Goal: Task Accomplishment & Management: Use online tool/utility

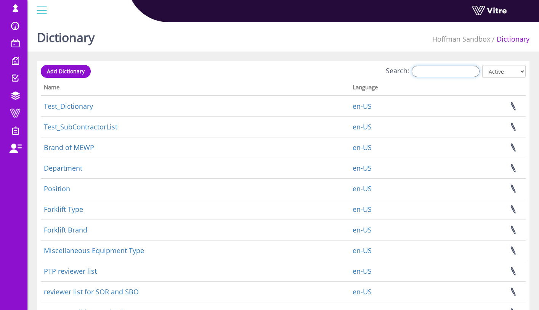
click at [425, 73] on input "Search:" at bounding box center [446, 71] width 68 height 11
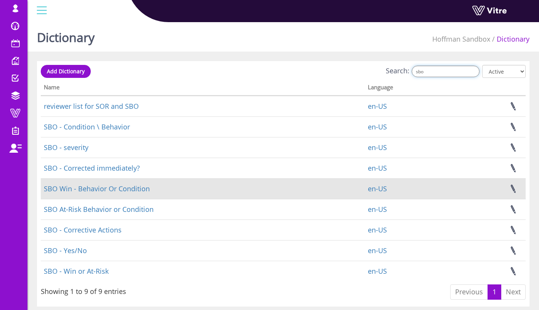
scroll to position [23, 0]
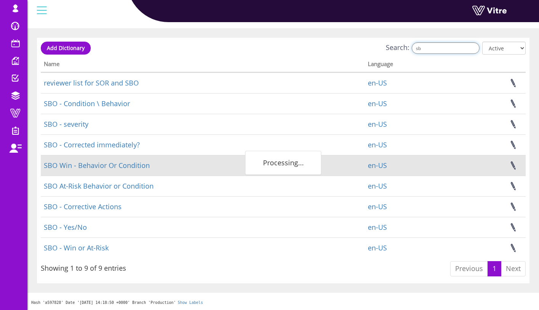
type input "s"
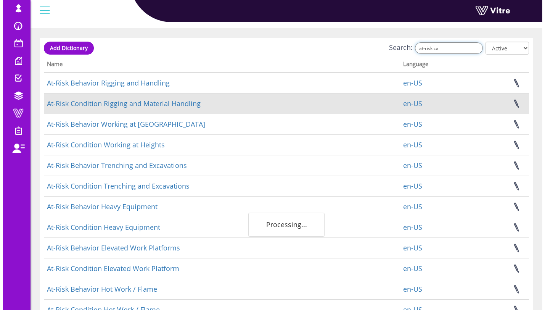
scroll to position [0, 0]
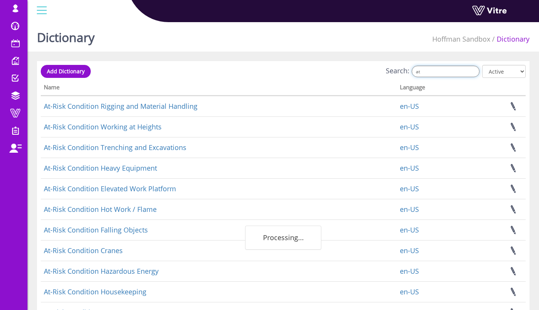
type input "a"
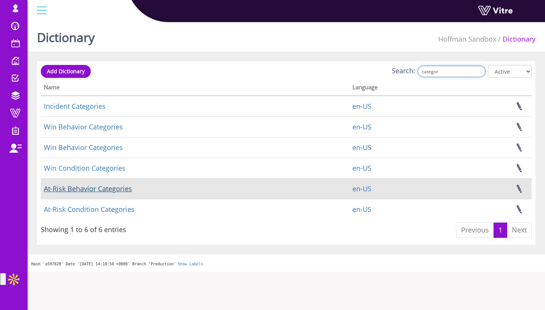
type input "categor"
click at [124, 192] on link "At-Risk Behavior Categories" at bounding box center [88, 188] width 88 height 9
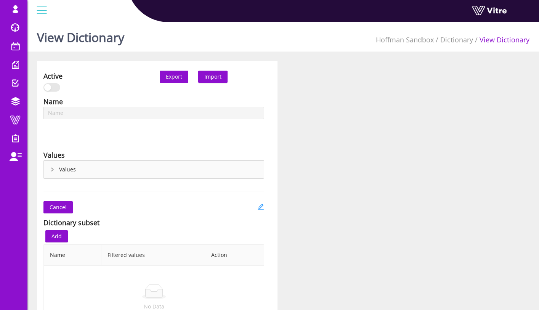
type input "At-Risk Behavior Categories"
click at [65, 169] on div "Values" at bounding box center [154, 170] width 220 height 18
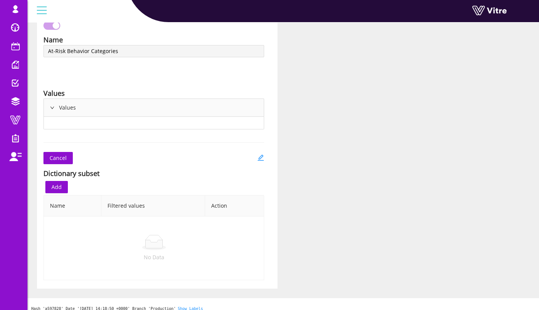
scroll to position [68, 0]
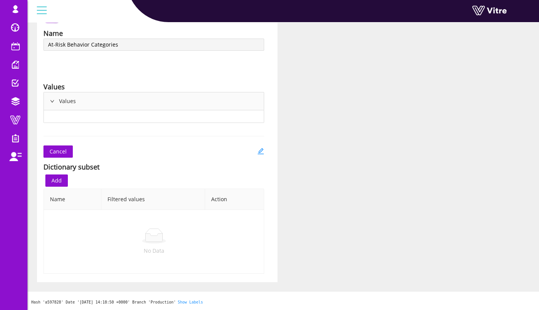
click at [61, 98] on div "Values" at bounding box center [154, 101] width 220 height 18
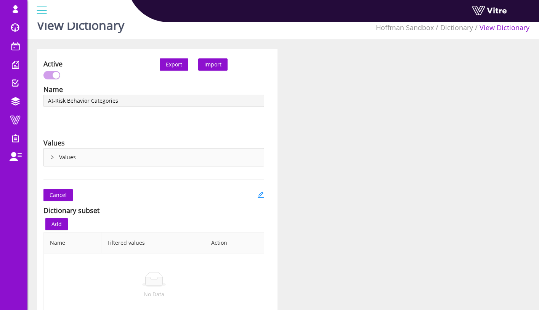
scroll to position [0, 0]
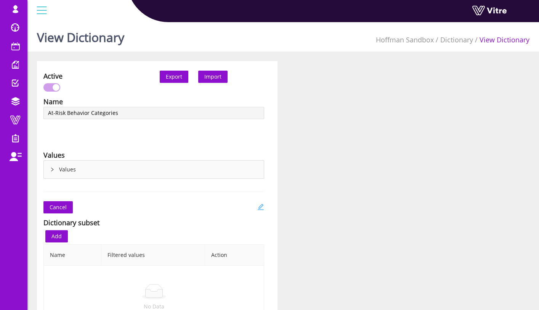
click at [262, 207] on icon "edit" at bounding box center [260, 206] width 7 height 7
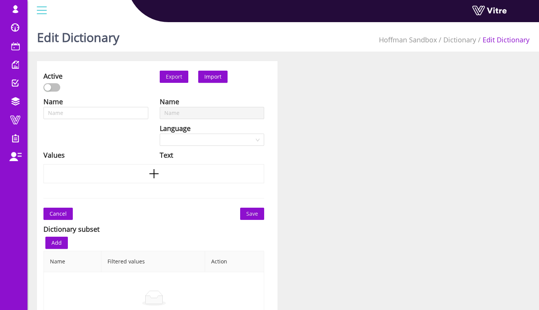
type input "At-Risk Behavior Categories"
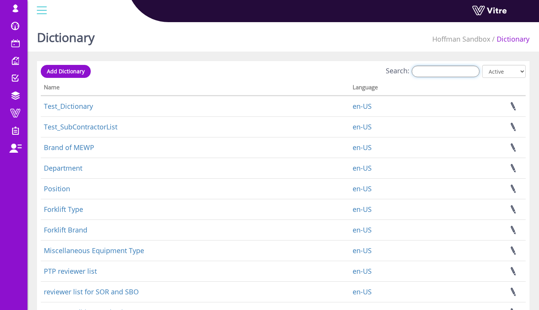
click at [432, 70] on input "Search:" at bounding box center [446, 71] width 68 height 11
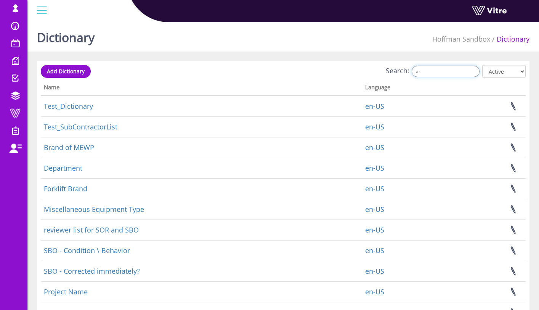
type input "a"
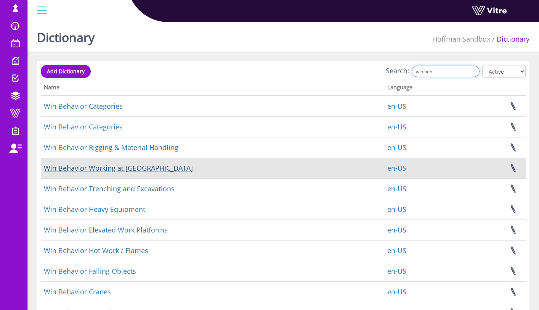
type input "win beh"
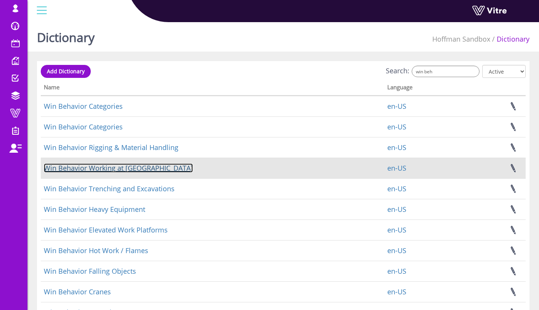
click at [145, 166] on link "Win Behavior Working at [GEOGRAPHIC_DATA]" at bounding box center [118, 167] width 149 height 9
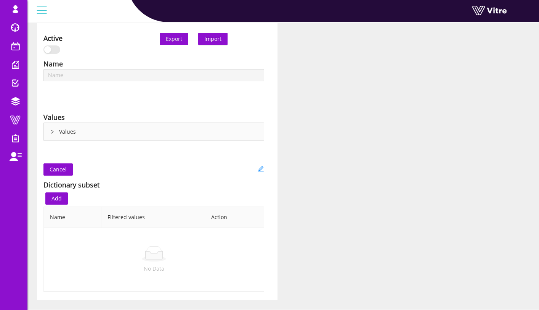
type input "Win Behavior Working at [GEOGRAPHIC_DATA]"
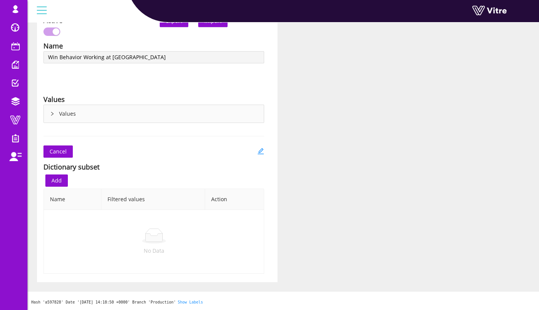
click at [73, 114] on div "Values" at bounding box center [154, 114] width 220 height 18
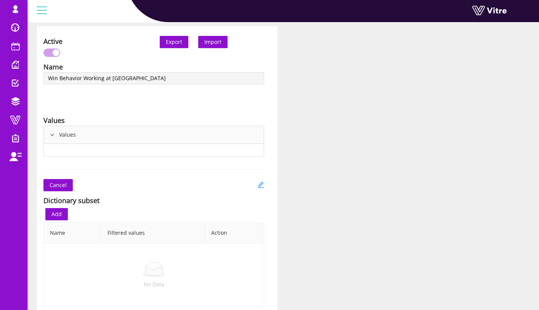
scroll to position [0, 0]
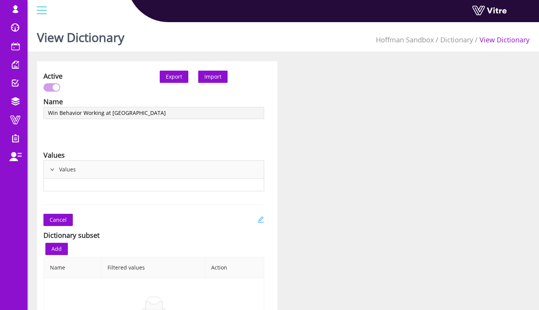
click at [263, 217] on icon "edit" at bounding box center [260, 219] width 7 height 7
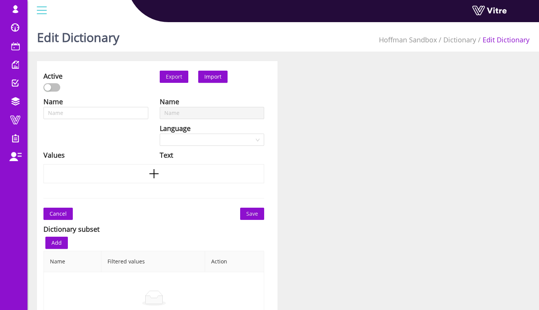
type input "Win Behavior Working at Heights"
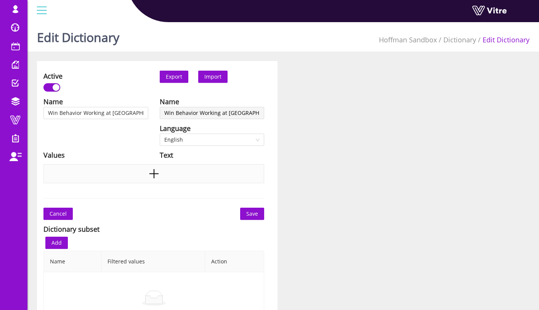
click at [175, 175] on div at bounding box center [153, 173] width 221 height 19
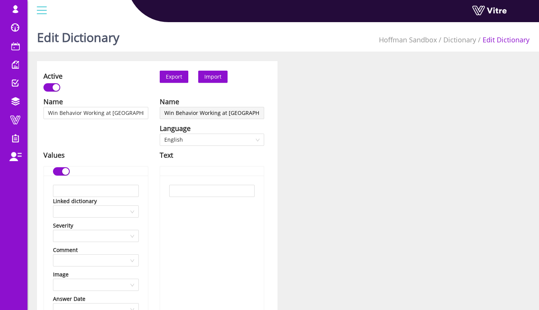
scroll to position [341, 0]
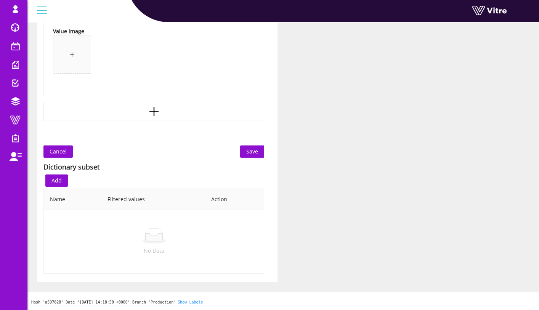
click at [63, 150] on span "Cancel" at bounding box center [58, 151] width 17 height 8
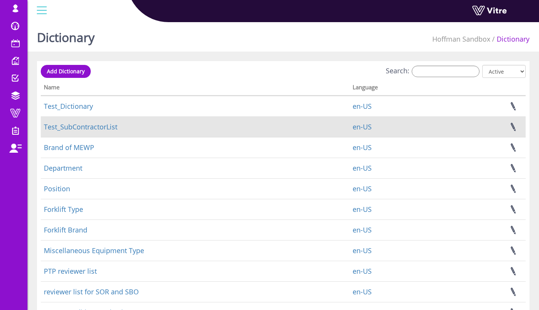
click at [95, 132] on td "Test_SubContractorList" at bounding box center [195, 126] width 309 height 21
click at [95, 131] on link "Test_SubContractorList" at bounding box center [81, 126] width 74 height 9
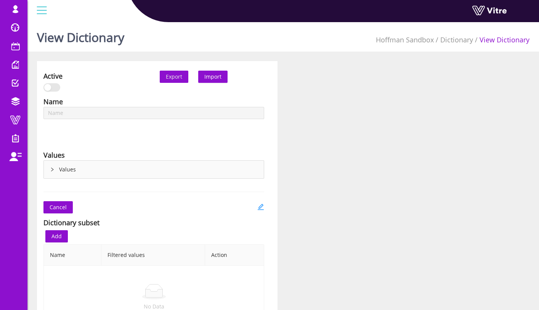
type input "Test_SubContractorList"
click at [127, 166] on div "Values" at bounding box center [154, 170] width 220 height 18
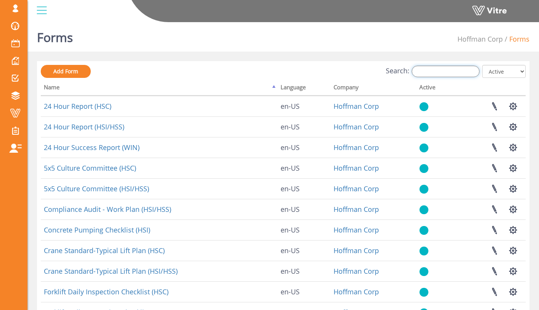
click at [455, 73] on input "Search:" at bounding box center [446, 71] width 68 height 11
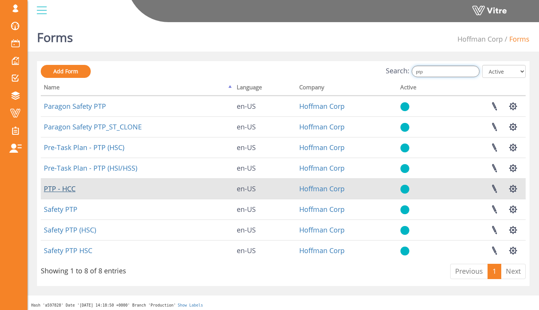
type input "ptp"
click at [72, 187] on link "PTP - HCC" at bounding box center [60, 188] width 32 height 9
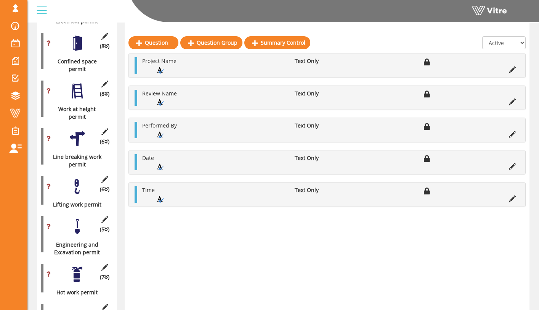
scroll to position [487, 0]
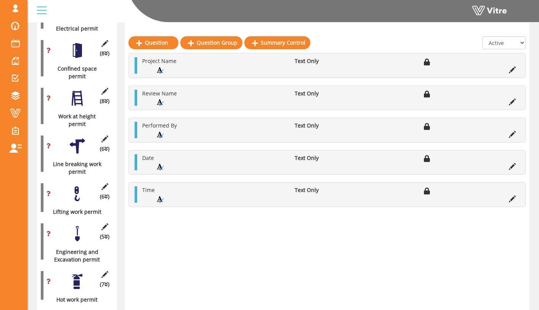
click at [80, 139] on div "(6 ) Line breaking work permit" at bounding box center [77, 154] width 72 height 44
click at [79, 137] on div at bounding box center [77, 145] width 17 height 17
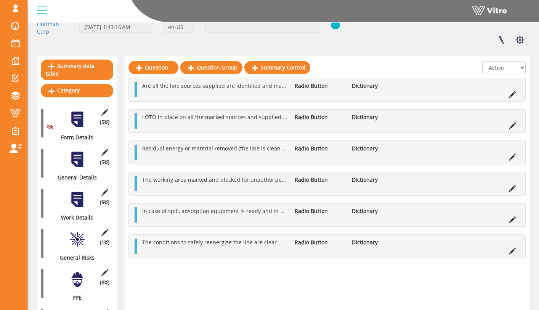
scroll to position [108, 0]
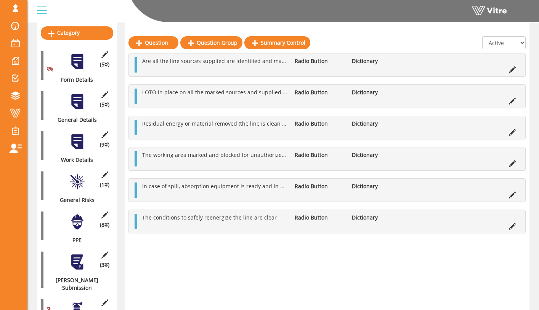
click at [85, 133] on div at bounding box center [77, 141] width 17 height 17
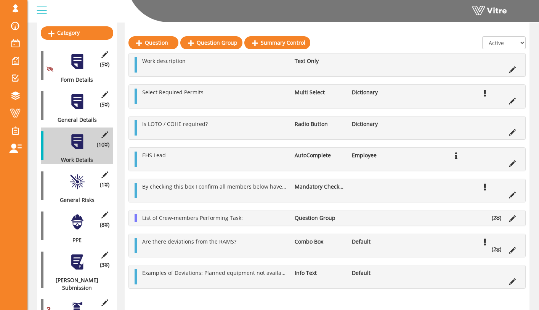
click at [82, 176] on div at bounding box center [77, 181] width 17 height 17
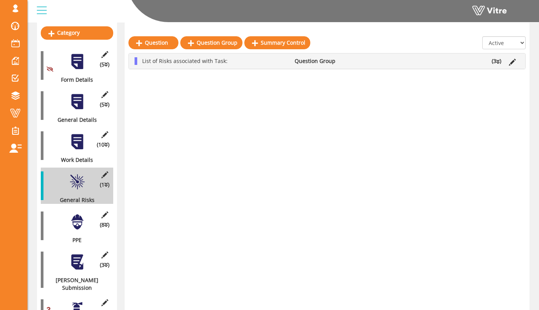
click at [139, 61] on li "List of Risks associated with Task:" at bounding box center [214, 61] width 153 height 8
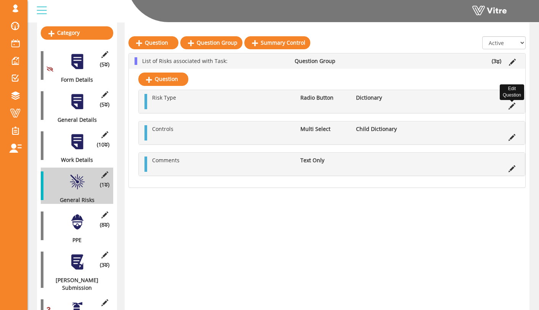
click at [512, 103] on icon at bounding box center [512, 106] width 7 height 7
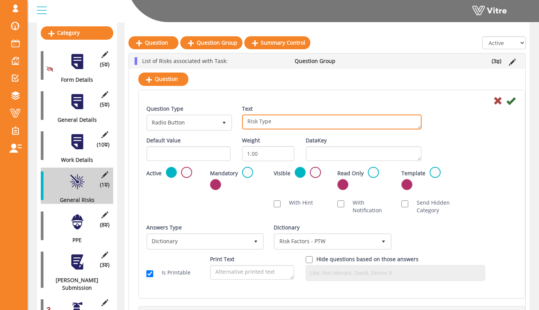
drag, startPoint x: 275, startPoint y: 121, endPoint x: 233, endPoint y: 121, distance: 41.6
click at [233, 121] on div "Question Type Radio Button 3 Text Risk Type" at bounding box center [332, 121] width 383 height 32
type textarea "Hazard Type"
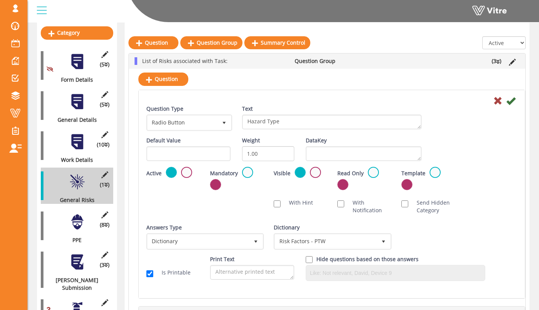
click at [436, 116] on div "Question Type Radio Button 3 Text Risk Type" at bounding box center [332, 121] width 383 height 32
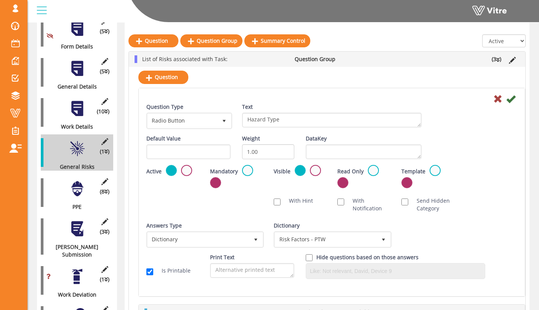
scroll to position [139, 0]
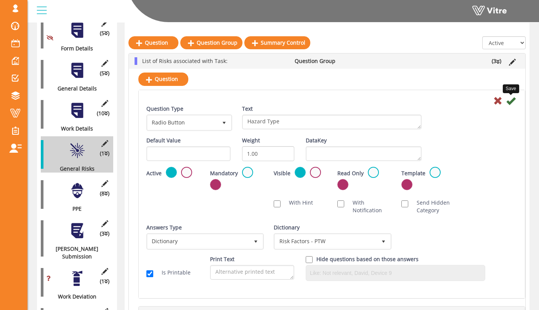
click at [511, 99] on icon at bounding box center [511, 100] width 9 height 9
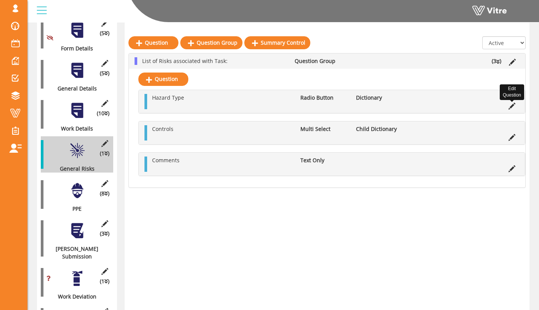
click at [513, 106] on icon at bounding box center [512, 106] width 7 height 7
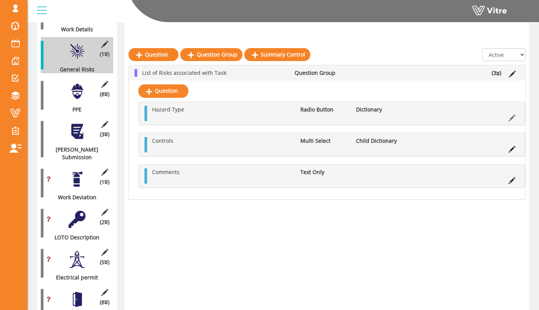
scroll to position [0, 0]
